Goal: Transaction & Acquisition: Book appointment/travel/reservation

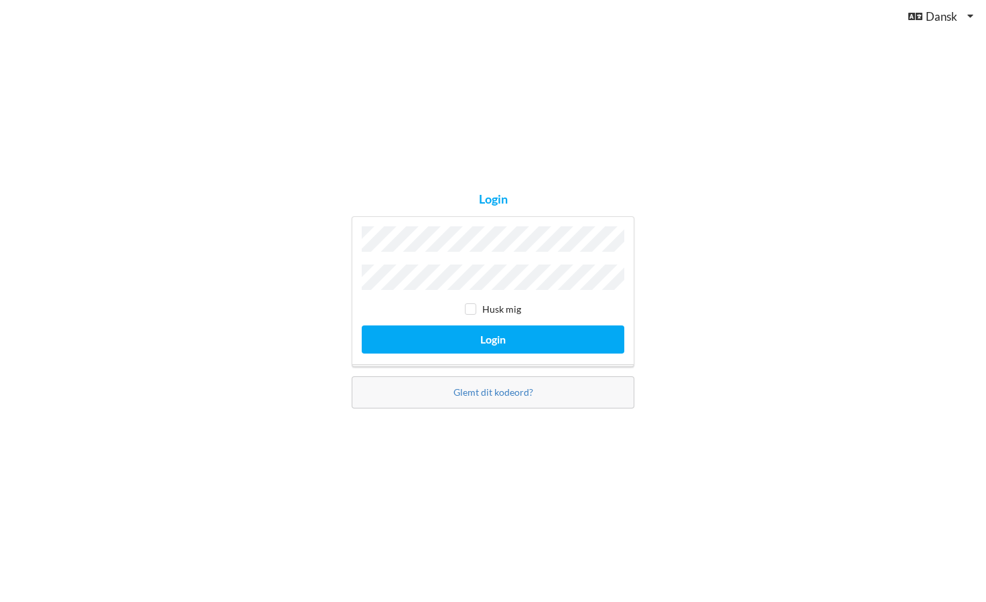
click at [493, 335] on button "Login" at bounding box center [493, 338] width 262 height 27
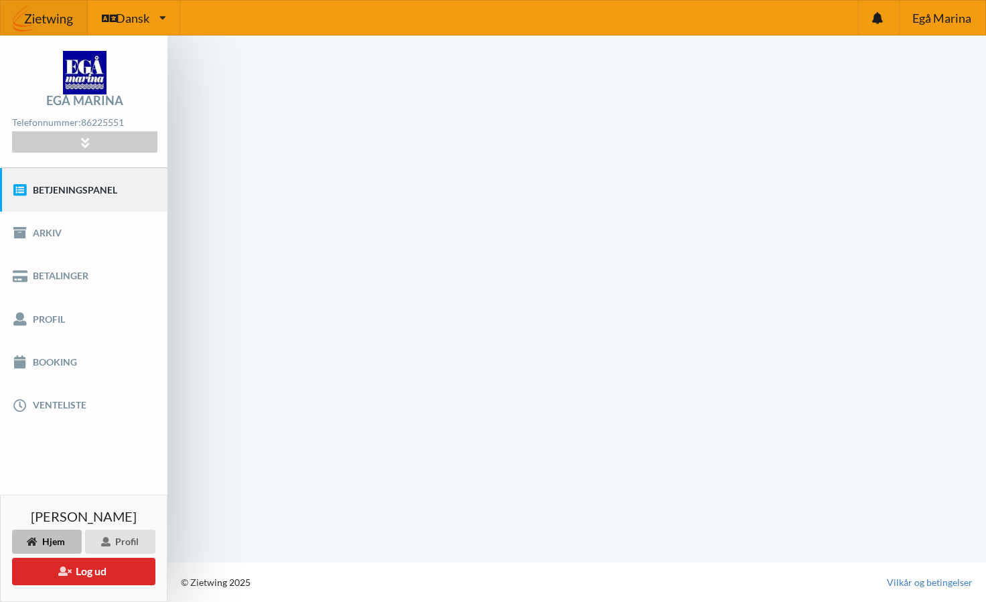
drag, startPoint x: 553, startPoint y: 138, endPoint x: 552, endPoint y: 158, distance: 20.1
click at [555, 138] on div at bounding box center [576, 298] width 818 height 527
click at [100, 238] on link "Arkiv" at bounding box center [83, 233] width 167 height 43
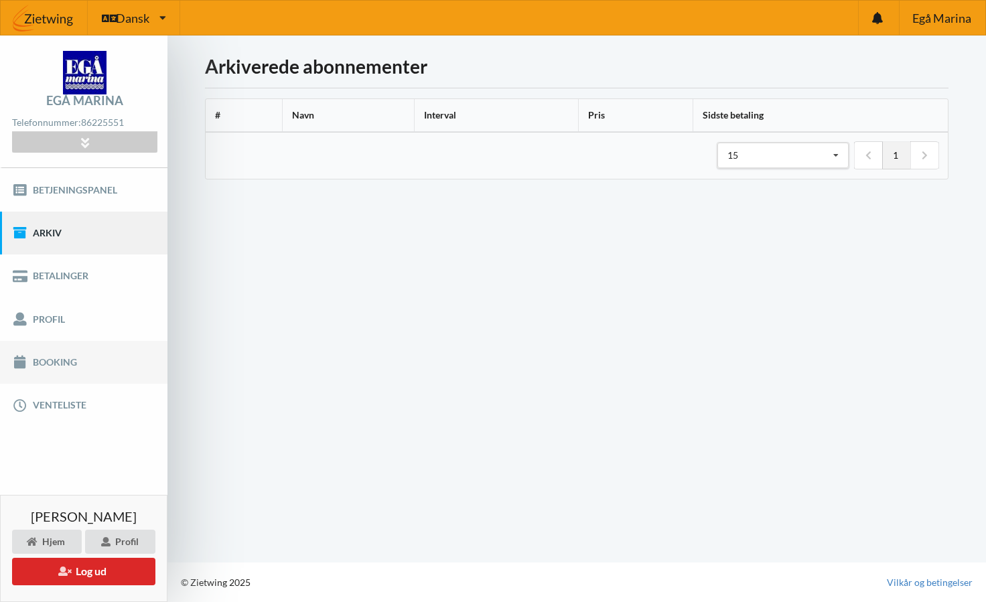
click at [74, 370] on link "Booking" at bounding box center [83, 362] width 167 height 43
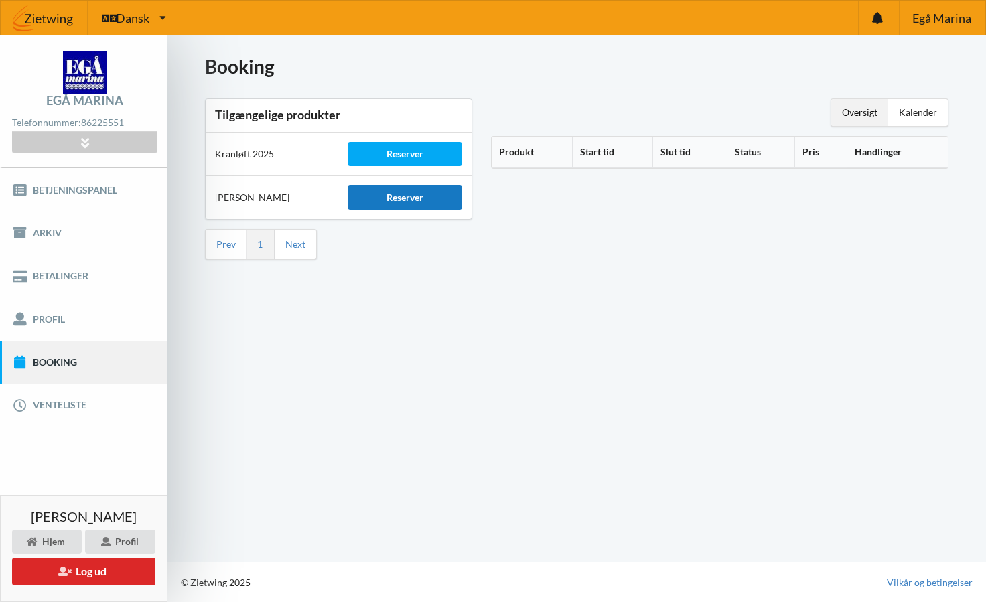
click at [399, 191] on div "Reserver" at bounding box center [405, 197] width 114 height 24
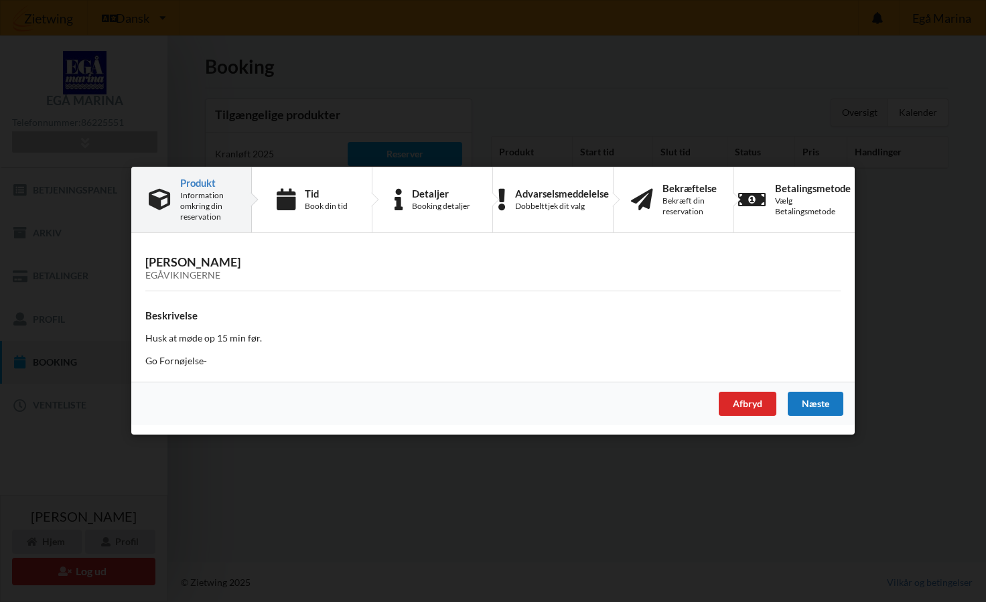
click at [824, 406] on div "Næste" at bounding box center [815, 404] width 56 height 24
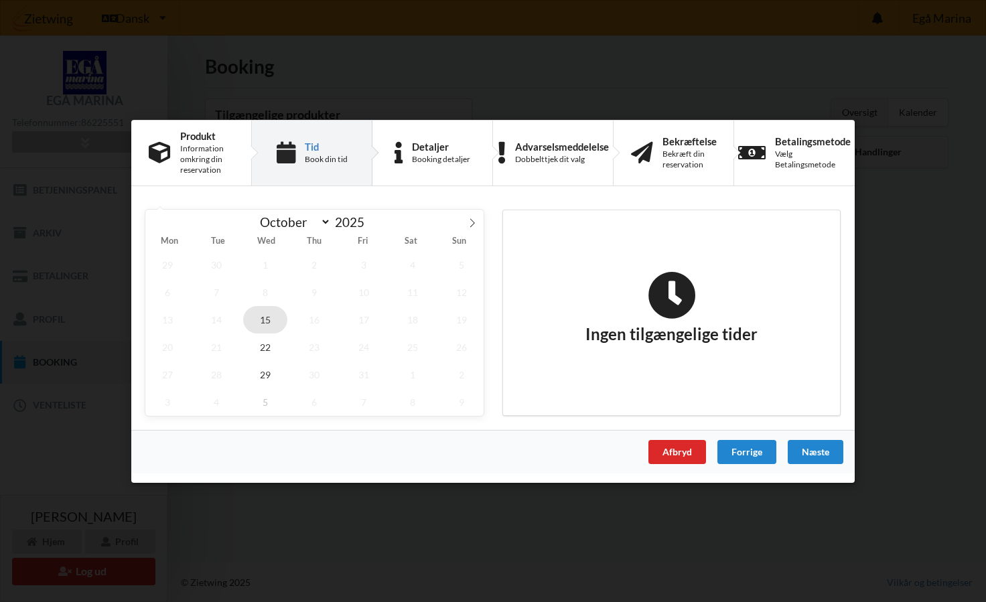
click at [266, 318] on span "15" at bounding box center [265, 318] width 44 height 27
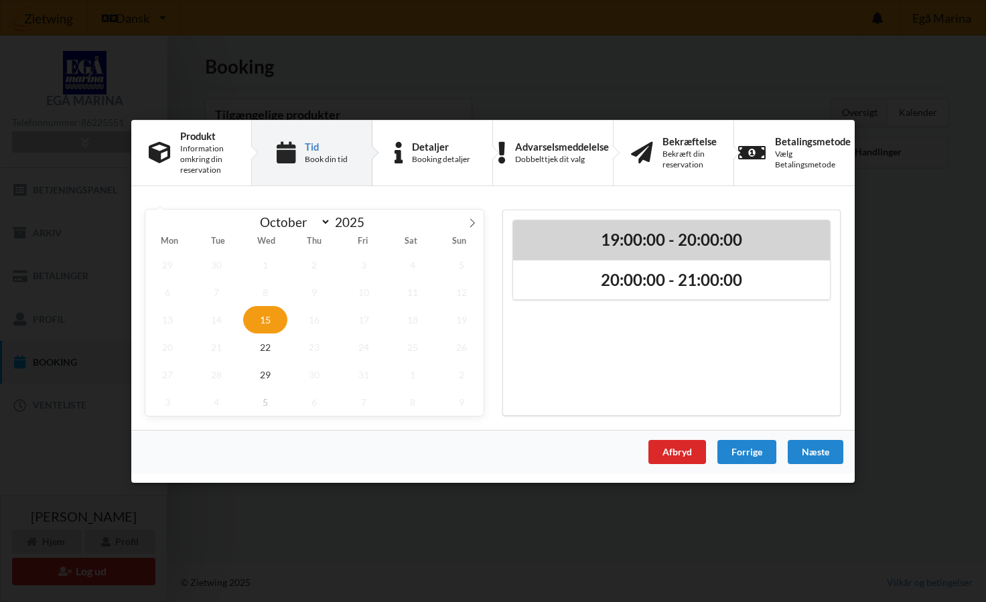
click at [570, 241] on h2 "19:00:00 - 20:00:00" at bounding box center [671, 239] width 298 height 21
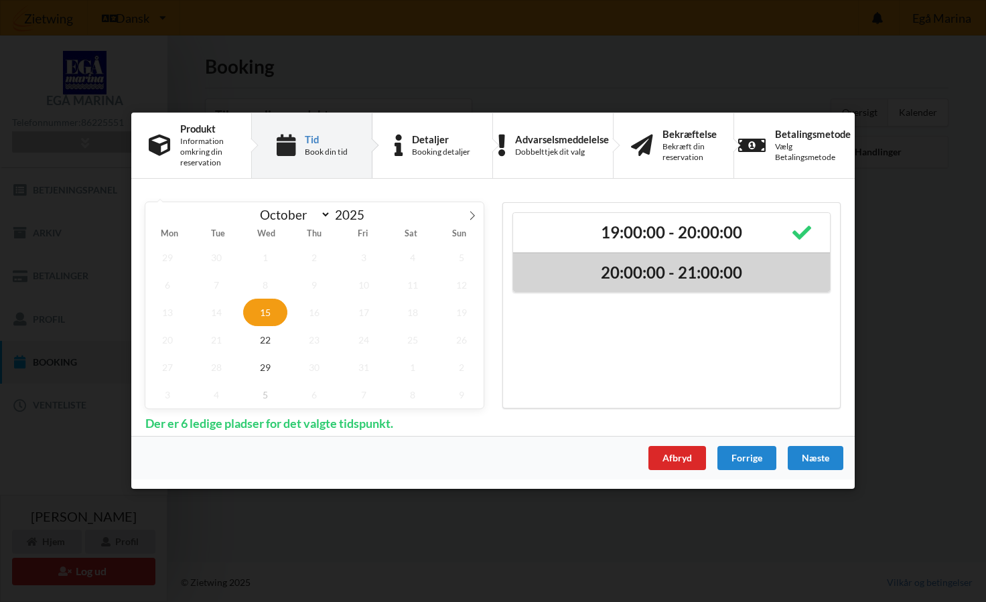
click at [566, 266] on h2 "20:00:00 - 21:00:00" at bounding box center [671, 272] width 298 height 21
click at [578, 261] on div "20:00:00 - 21:00:00" at bounding box center [671, 272] width 317 height 40
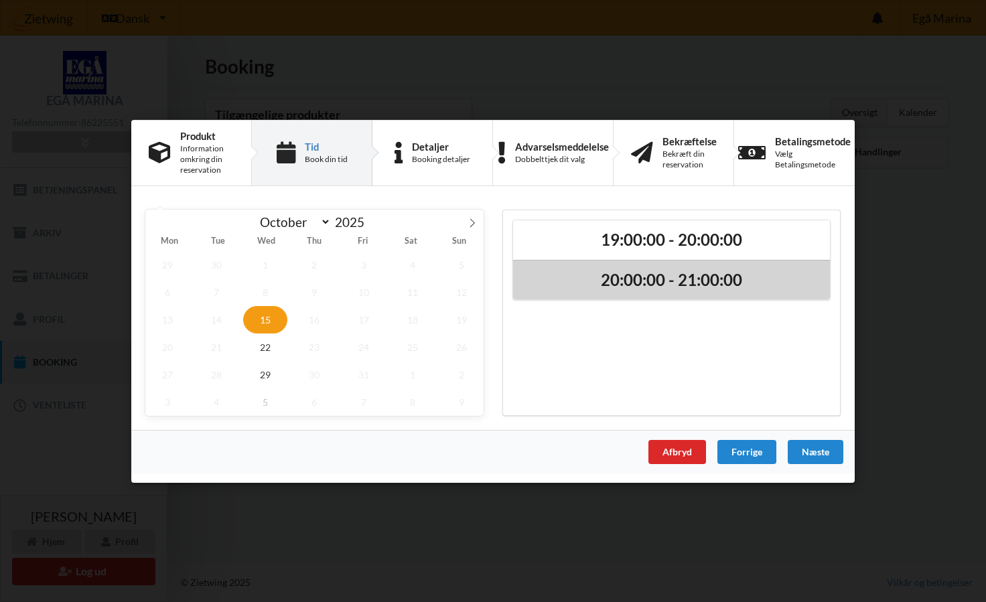
click at [579, 281] on h2 "20:00:00 - 21:00:00" at bounding box center [671, 279] width 298 height 21
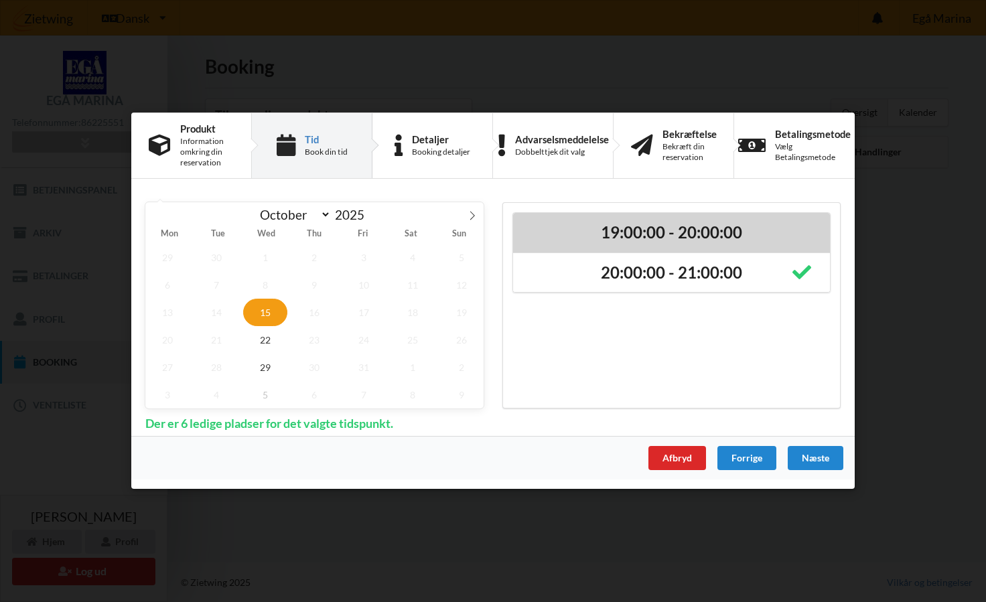
click at [579, 242] on h2 "19:00:00 - 20:00:00" at bounding box center [671, 232] width 298 height 21
